Goal: Information Seeking & Learning: Learn about a topic

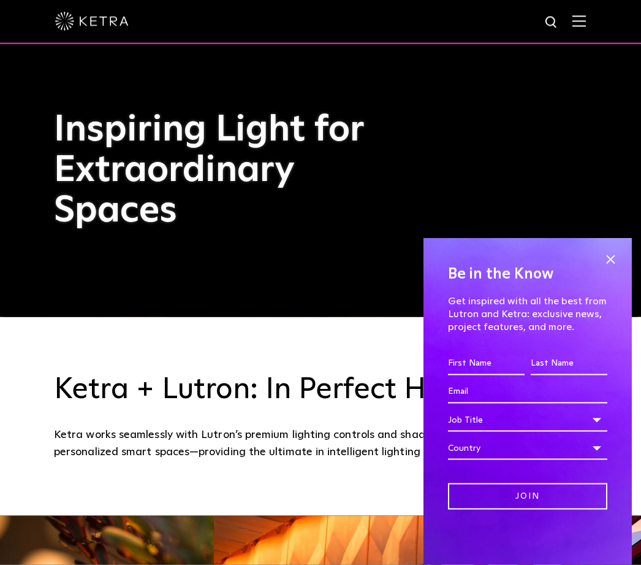
scroll to position [248, 0]
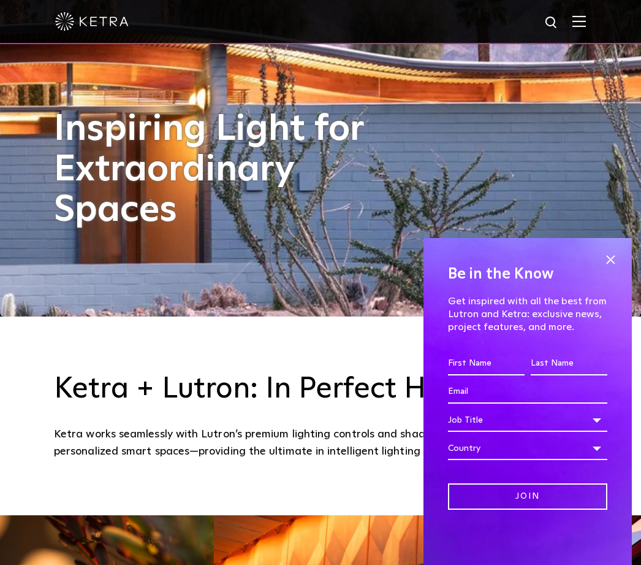
click at [495, 375] on input "First name *" at bounding box center [486, 363] width 77 height 23
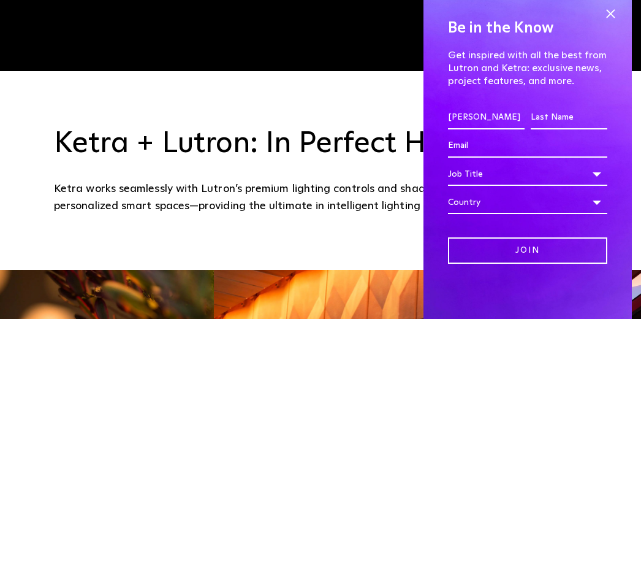
type input "[PERSON_NAME]"
click at [567, 352] on input "Last name *" at bounding box center [569, 363] width 77 height 23
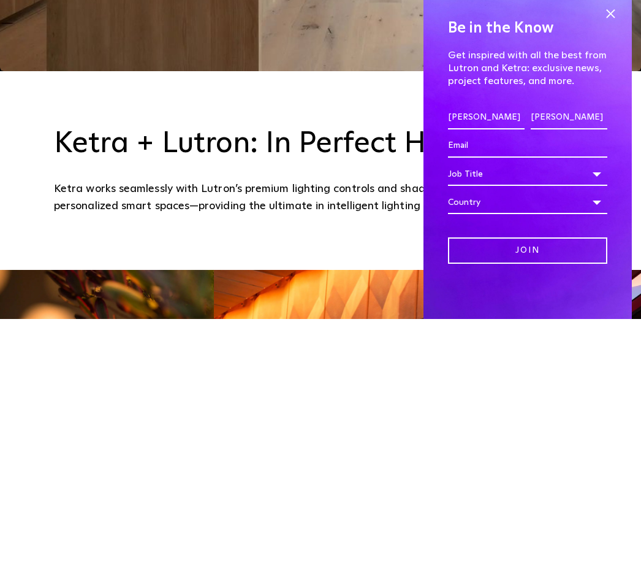
type input "[PERSON_NAME]"
click at [487, 380] on input "Email *" at bounding box center [527, 391] width 159 height 23
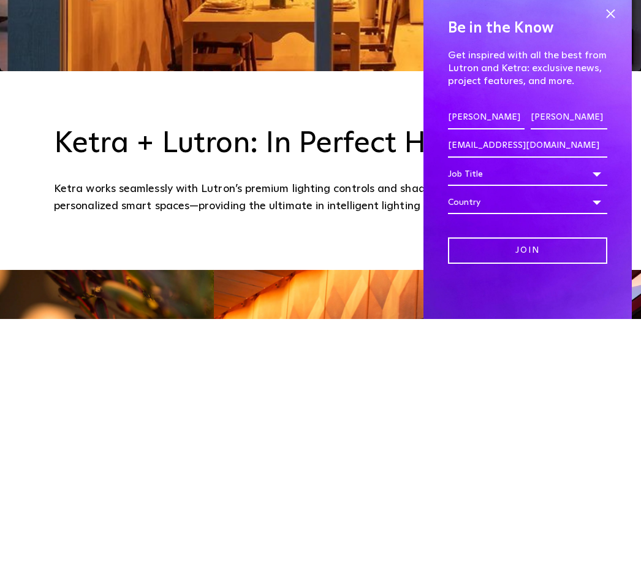
type input "[EMAIL_ADDRESS][DOMAIN_NAME]"
click at [602, 408] on div "Job Title" at bounding box center [527, 419] width 159 height 23
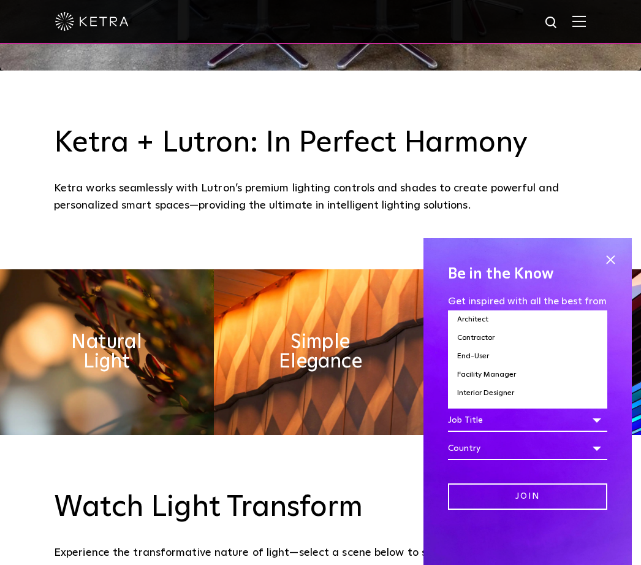
click at [495, 347] on li "Contractor" at bounding box center [527, 338] width 159 height 18
select select "Contractor"
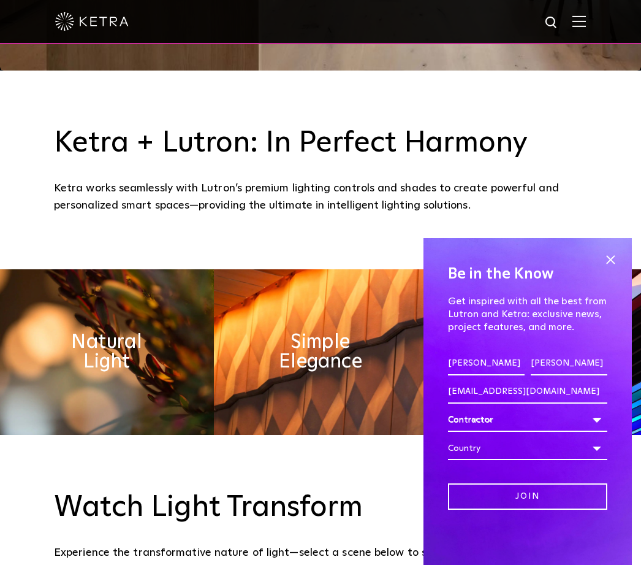
click at [600, 460] on div "Country" at bounding box center [527, 448] width 159 height 23
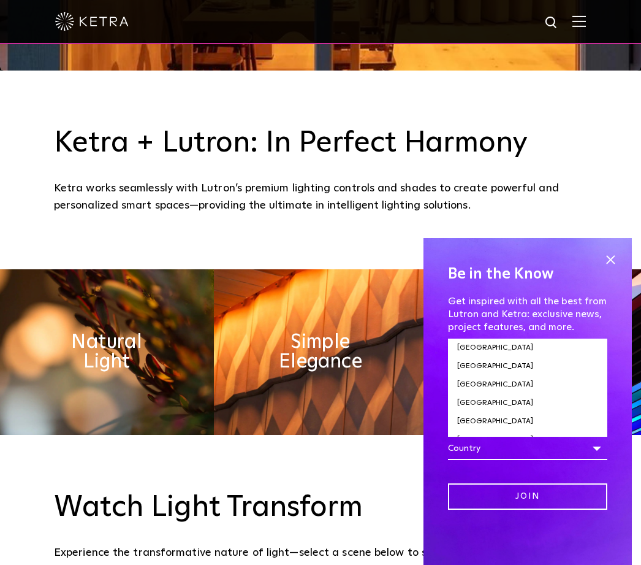
scroll to position [625, 0]
click at [486, 412] on li "[GEOGRAPHIC_DATA]" at bounding box center [527, 403] width 159 height 18
select select "[GEOGRAPHIC_DATA]"
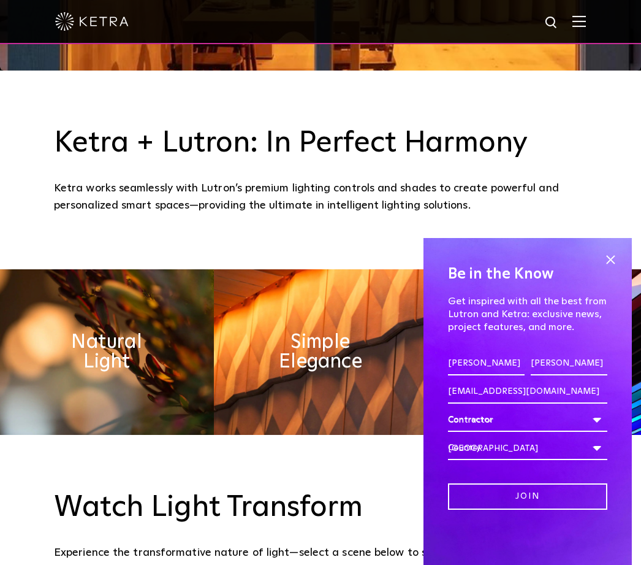
click at [533, 510] on input "Join" at bounding box center [527, 496] width 159 height 26
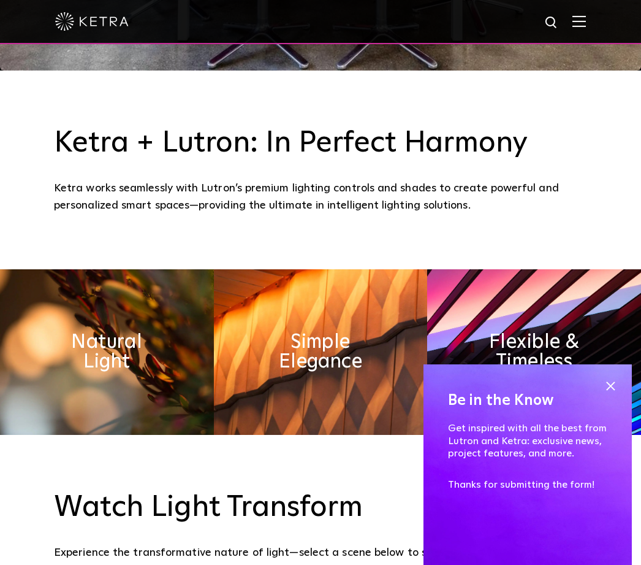
click at [618, 395] on span at bounding box center [611, 385] width 18 height 18
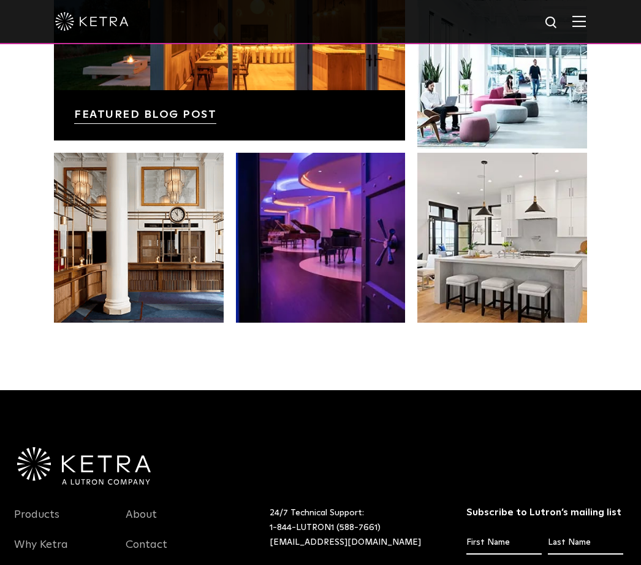
scroll to position [2157, 0]
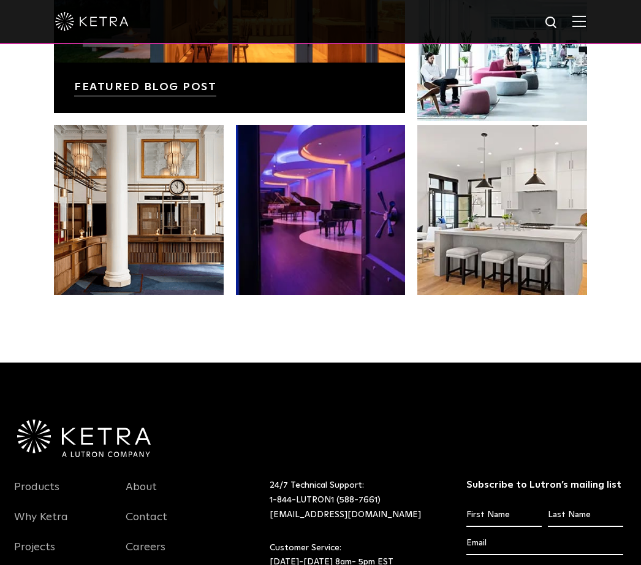
click at [491, 270] on link at bounding box center [503, 210] width 170 height 170
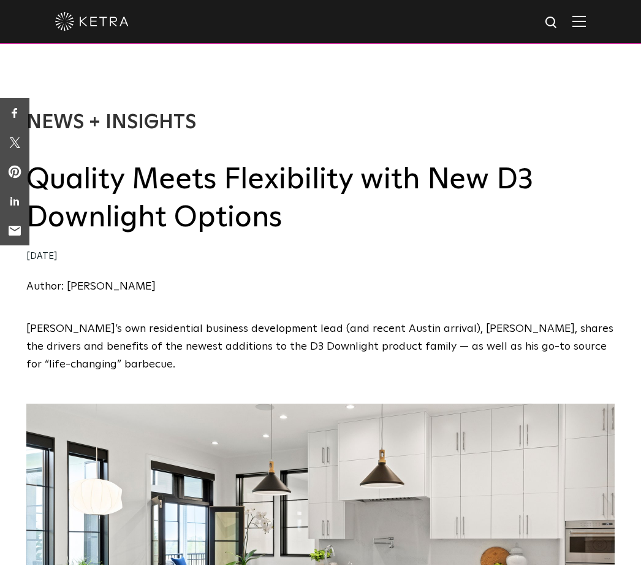
select select "Contractor"
select select "[GEOGRAPHIC_DATA]"
select select "Contractor"
select select "[GEOGRAPHIC_DATA]"
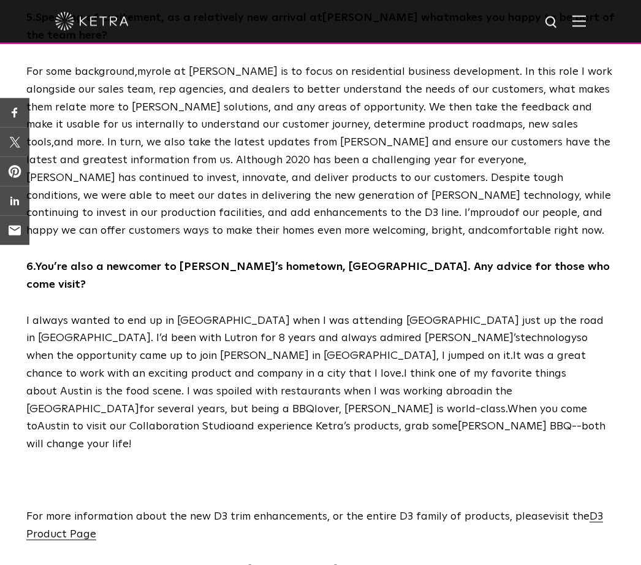
scroll to position [1952, 0]
click at [44, 510] on span "D3 Product Page" at bounding box center [314, 524] width 577 height 29
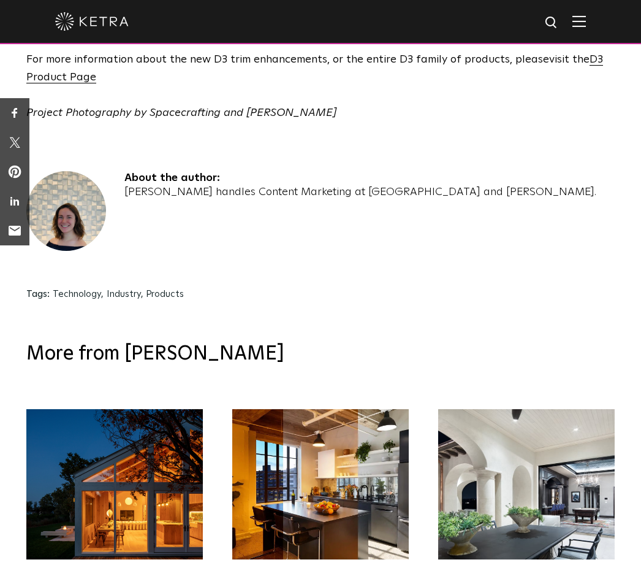
scroll to position [2439, 0]
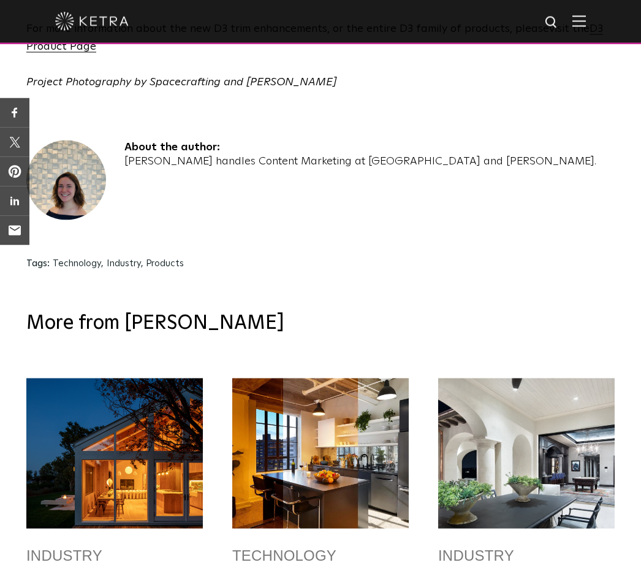
click at [79, 378] on div at bounding box center [114, 453] width 177 height 150
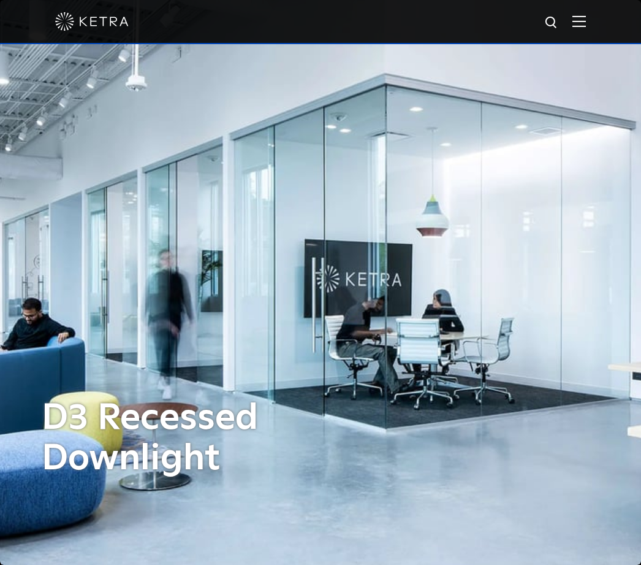
select select "Contractor"
select select "[GEOGRAPHIC_DATA]"
select select "Contractor"
select select "[GEOGRAPHIC_DATA]"
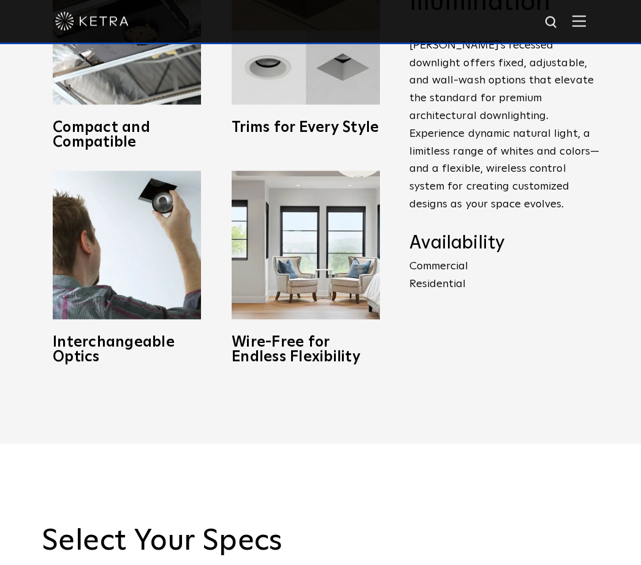
scroll to position [689, 0]
click at [422, 292] on p "Commercial Residential" at bounding box center [505, 275] width 190 height 36
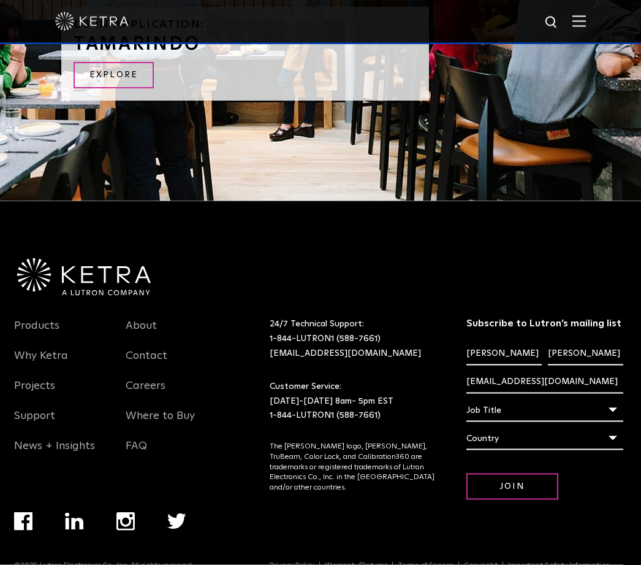
scroll to position [2561, 0]
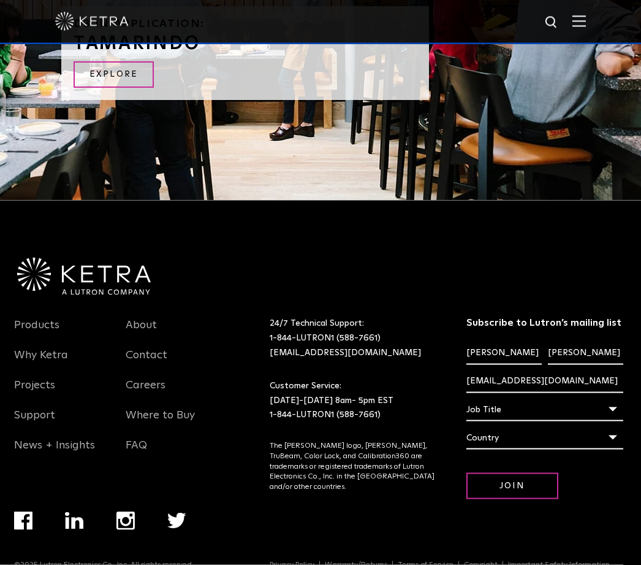
click at [501, 499] on input "Join" at bounding box center [513, 486] width 92 height 26
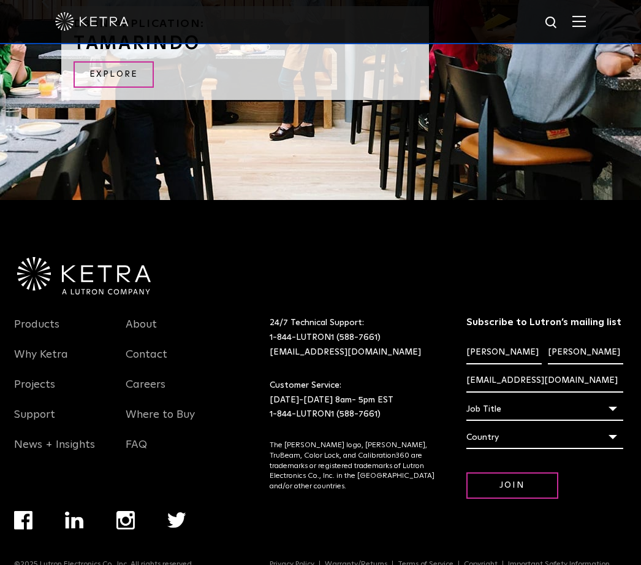
scroll to position [2546, 0]
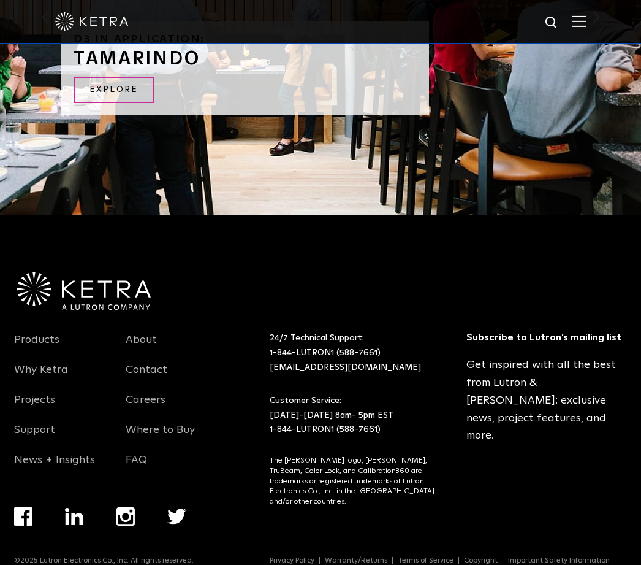
click at [98, 103] on link "Explore" at bounding box center [114, 90] width 80 height 26
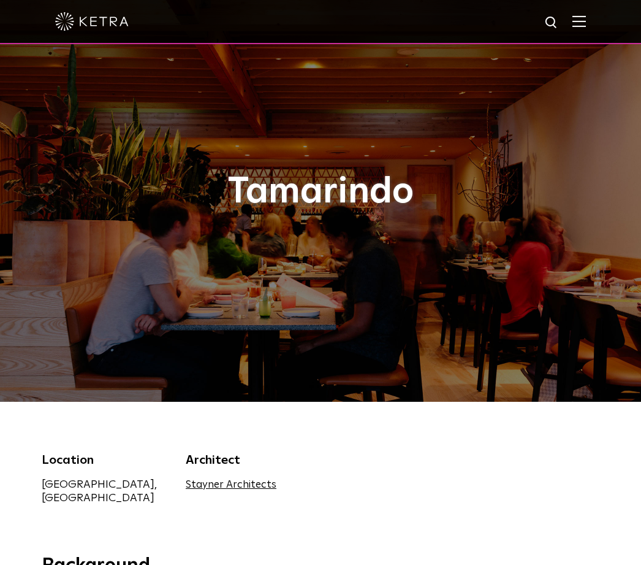
select select "Contractor"
select select "[GEOGRAPHIC_DATA]"
select select "Contractor"
select select "[GEOGRAPHIC_DATA]"
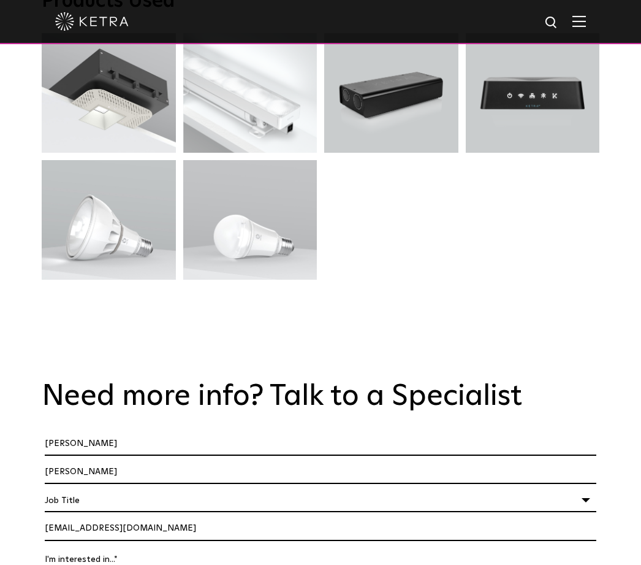
scroll to position [3047, 0]
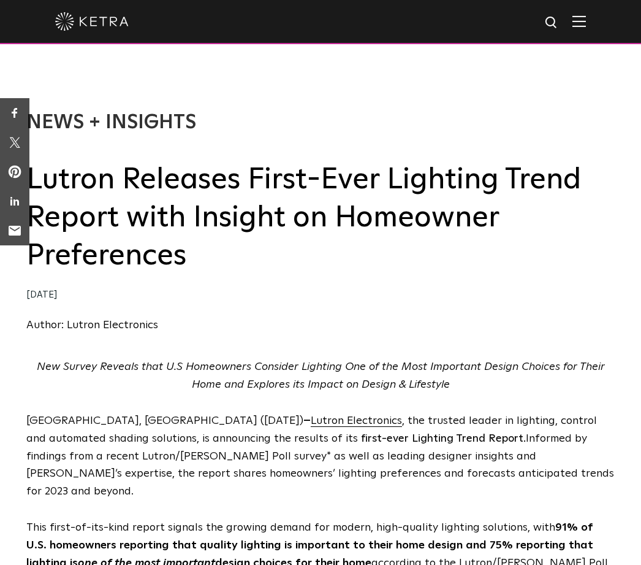
select select "Contractor"
select select "[GEOGRAPHIC_DATA]"
select select "Contractor"
select select "[GEOGRAPHIC_DATA]"
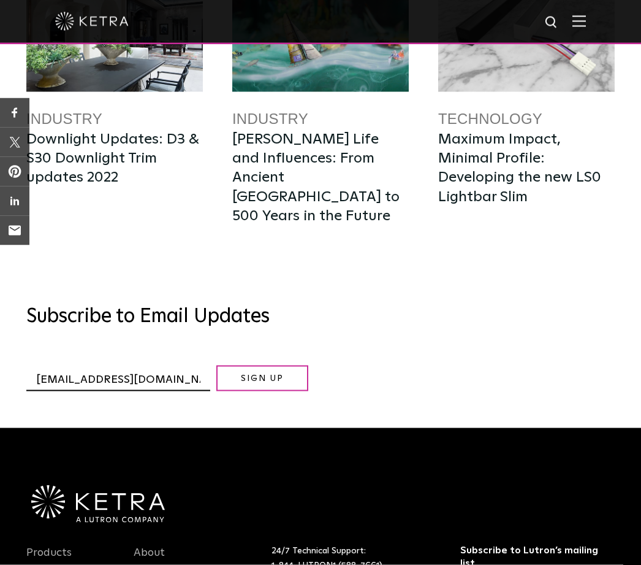
scroll to position [6460, 0]
